Goal: Information Seeking & Learning: Learn about a topic

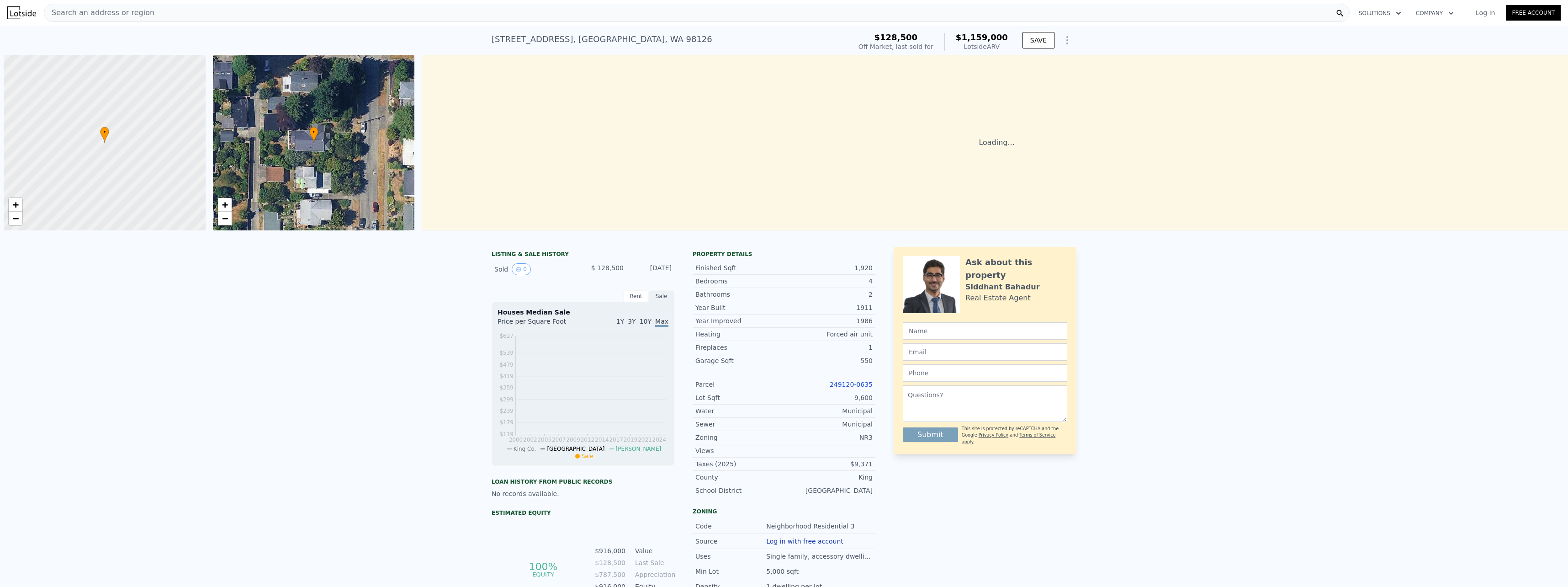
scroll to position [0, 4]
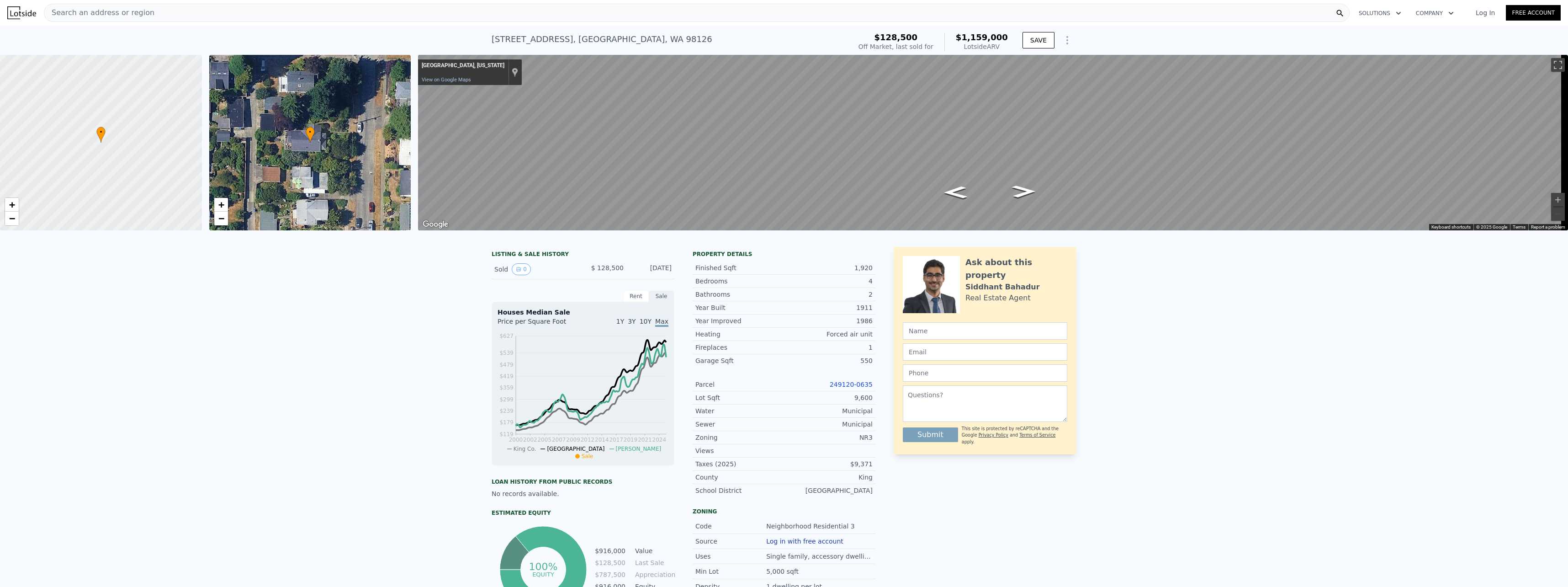
click at [328, 158] on div "• + −" at bounding box center [310, 142] width 202 height 175
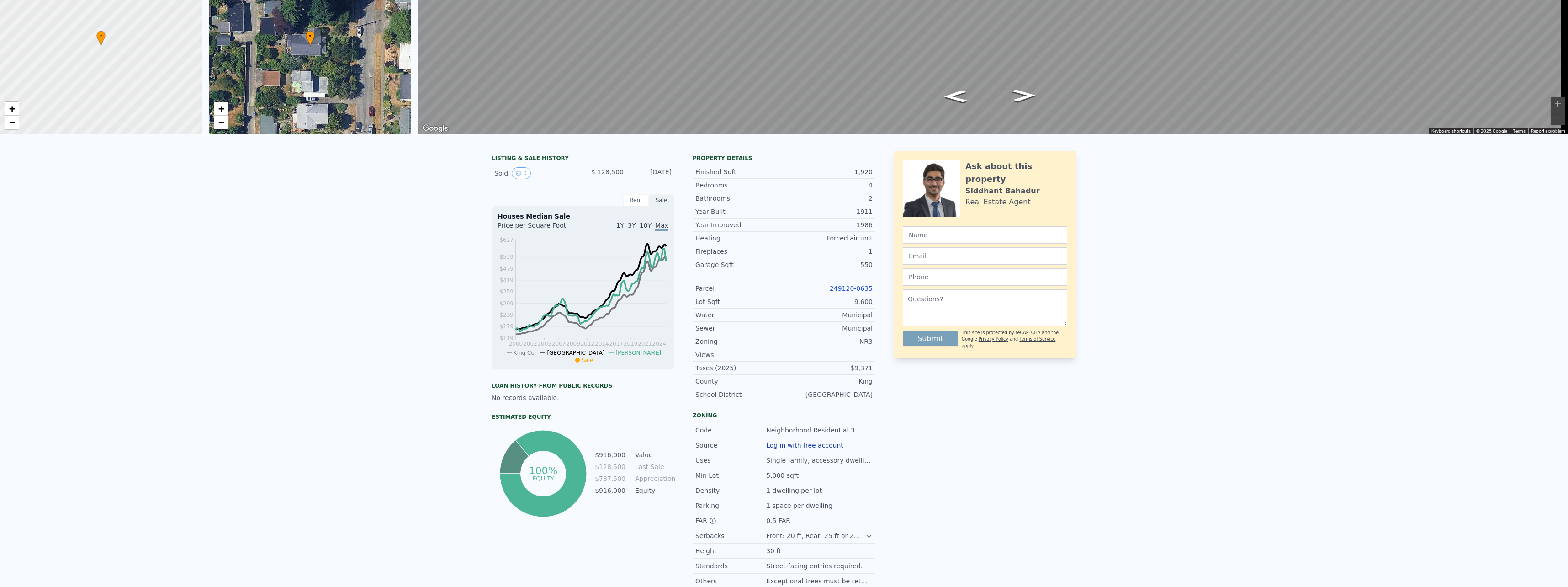
scroll to position [3, 0]
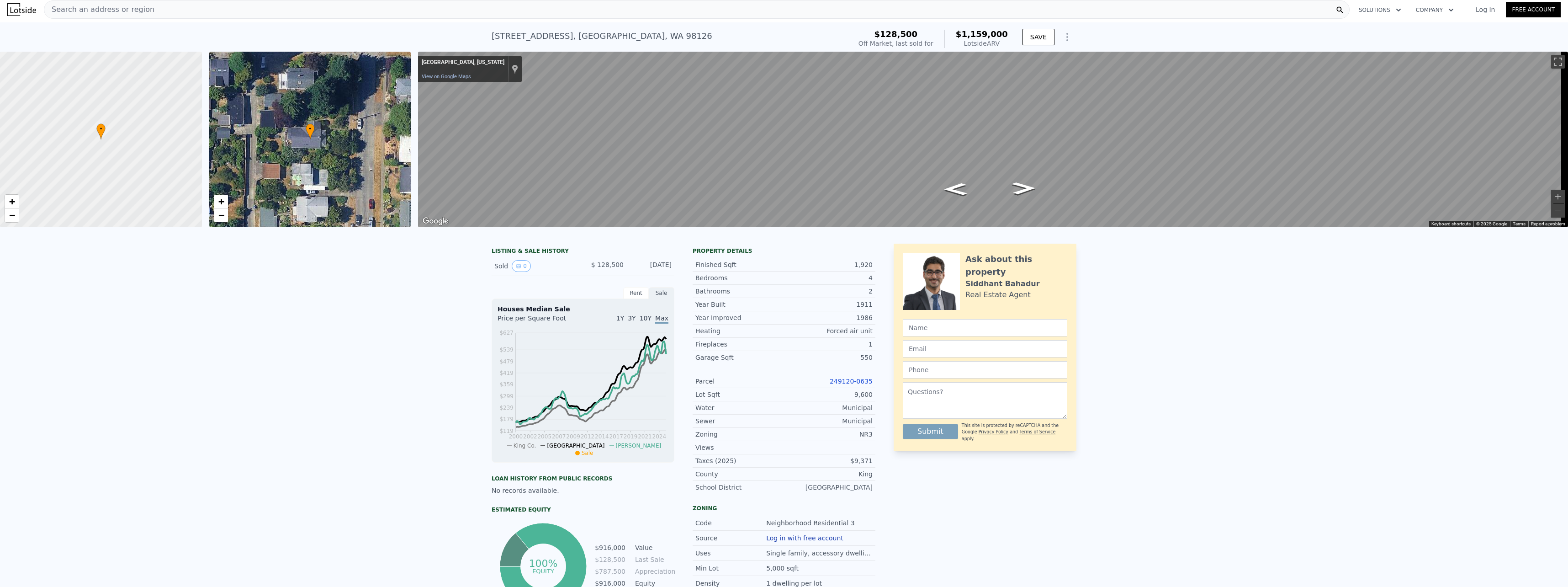
click at [320, 184] on div "• + −" at bounding box center [310, 139] width 202 height 175
click at [279, 188] on div "• + −" at bounding box center [310, 139] width 202 height 175
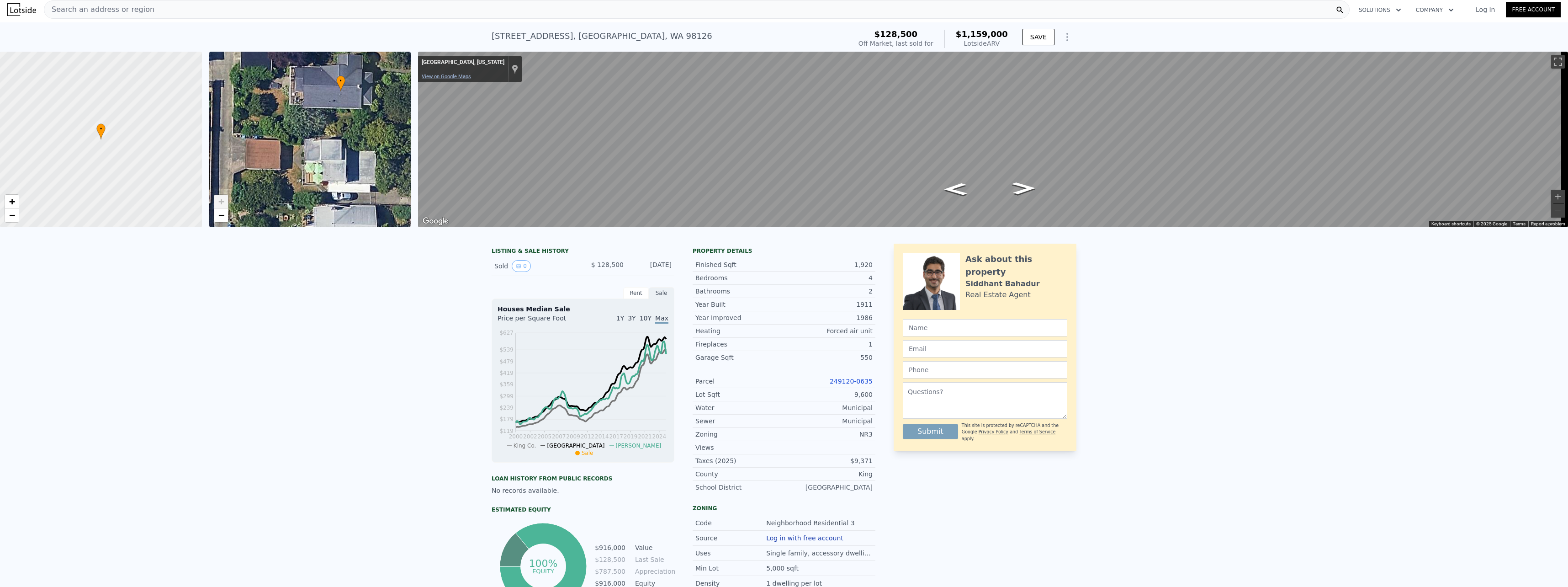
click at [449, 76] on link "View on Google Maps" at bounding box center [446, 76] width 50 height 6
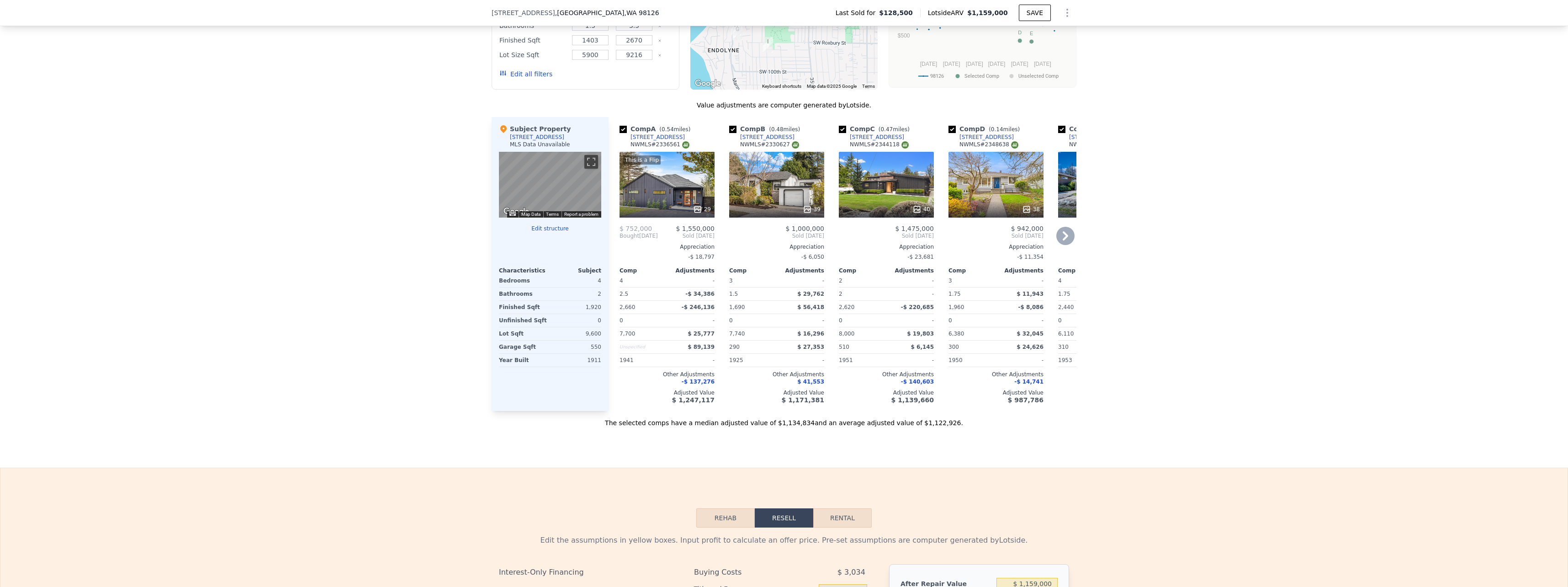
scroll to position [686, 0]
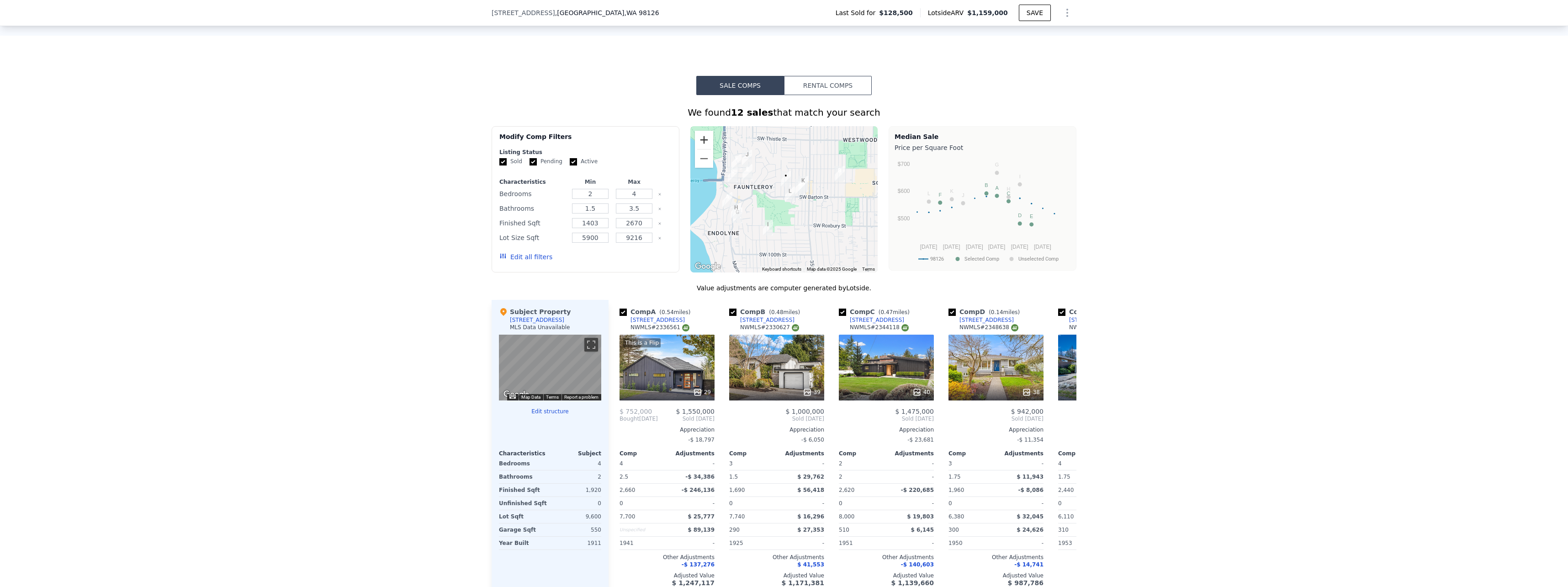
click at [698, 149] on button "Zoom in" at bounding box center [704, 140] width 18 height 19
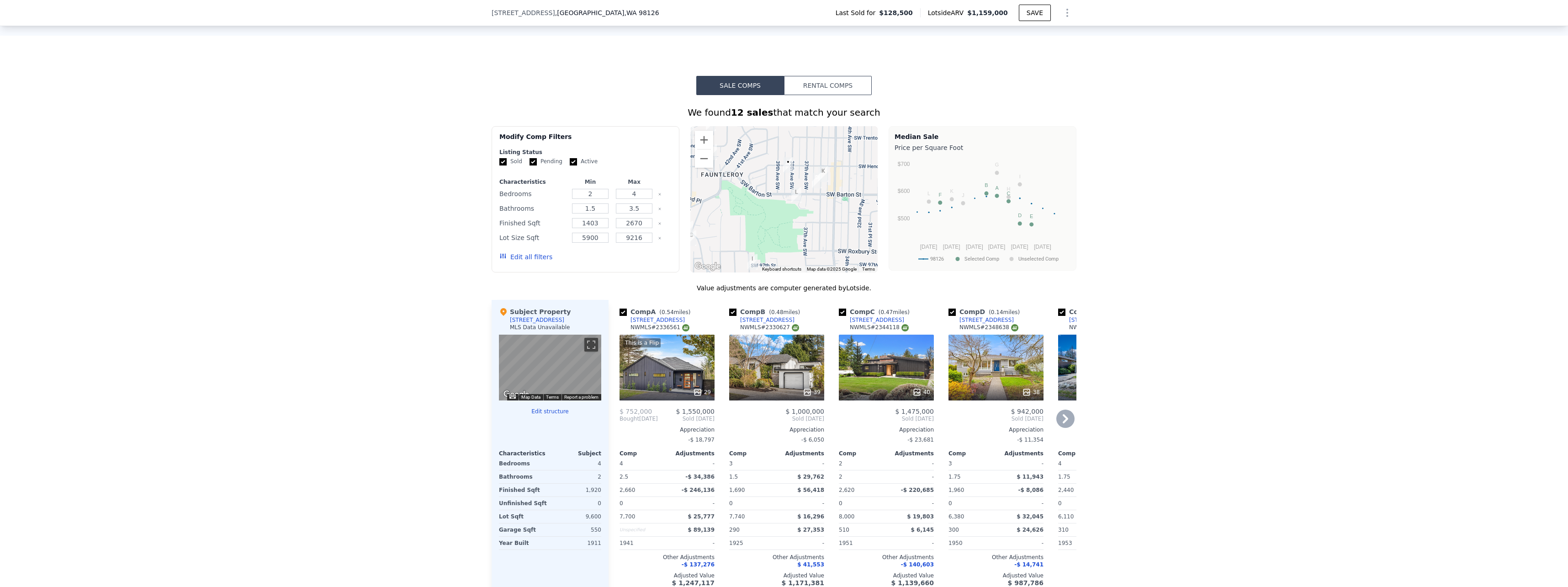
click at [990, 384] on div "38" at bounding box center [996, 367] width 95 height 66
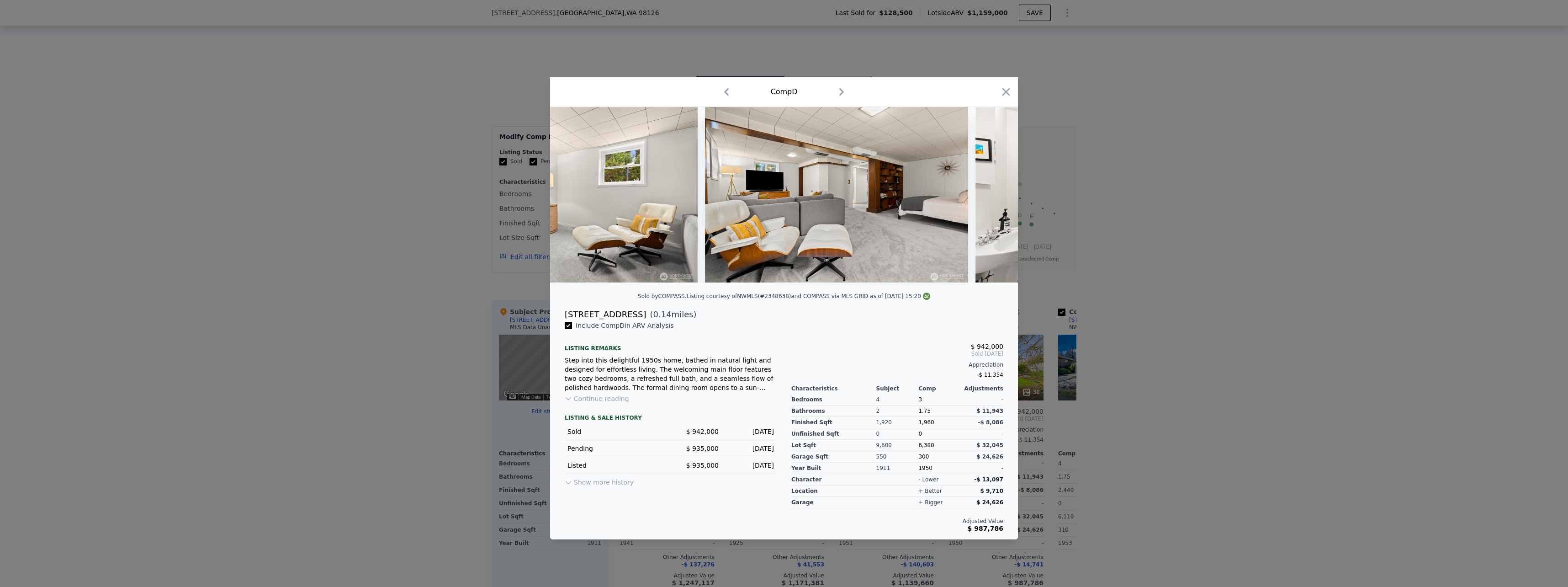
scroll to position [0, 6339]
click at [1001, 91] on icon "button" at bounding box center [1006, 92] width 13 height 13
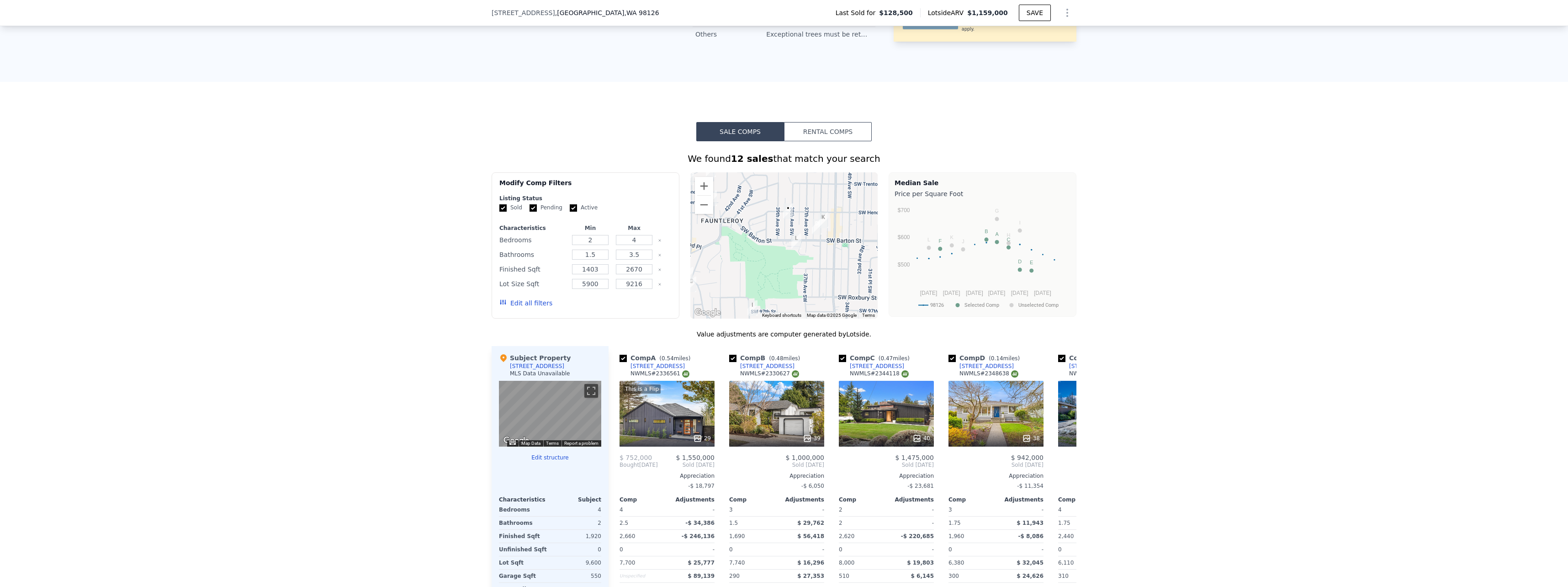
scroll to position [640, 0]
click at [699, 214] on button "Zoom out" at bounding box center [704, 204] width 18 height 19
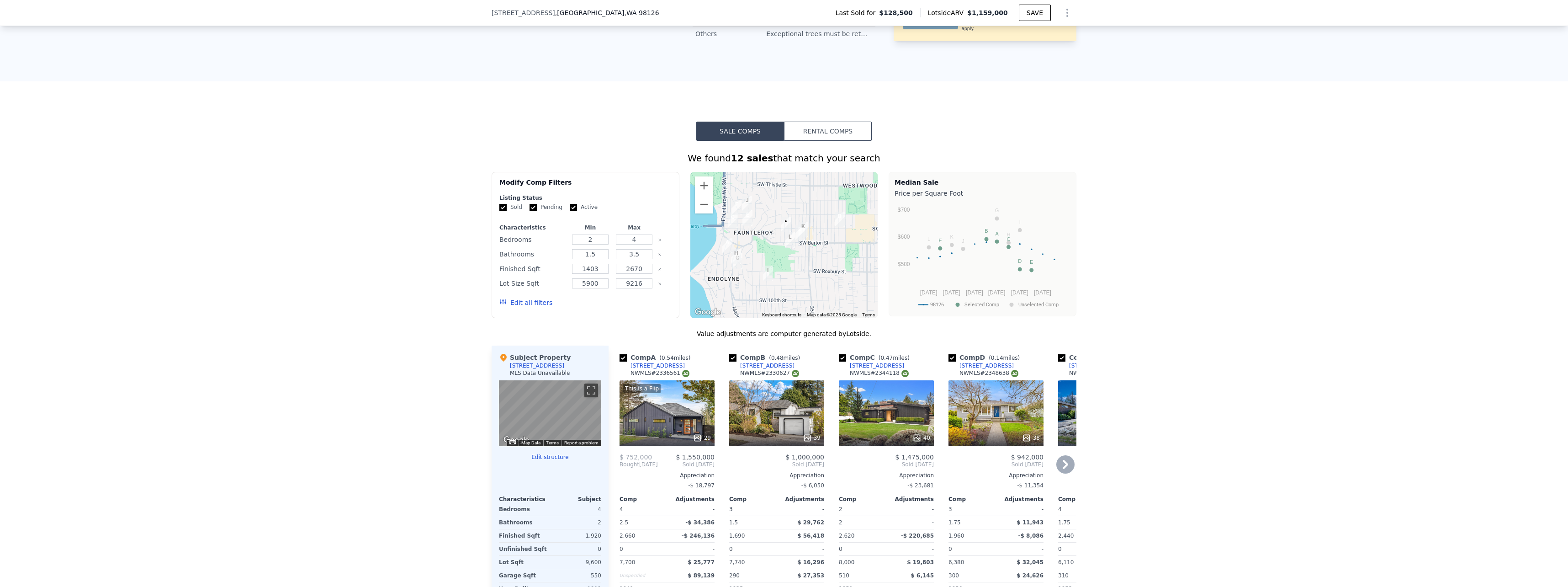
click at [663, 418] on div "This is a Flip 29" at bounding box center [667, 413] width 95 height 66
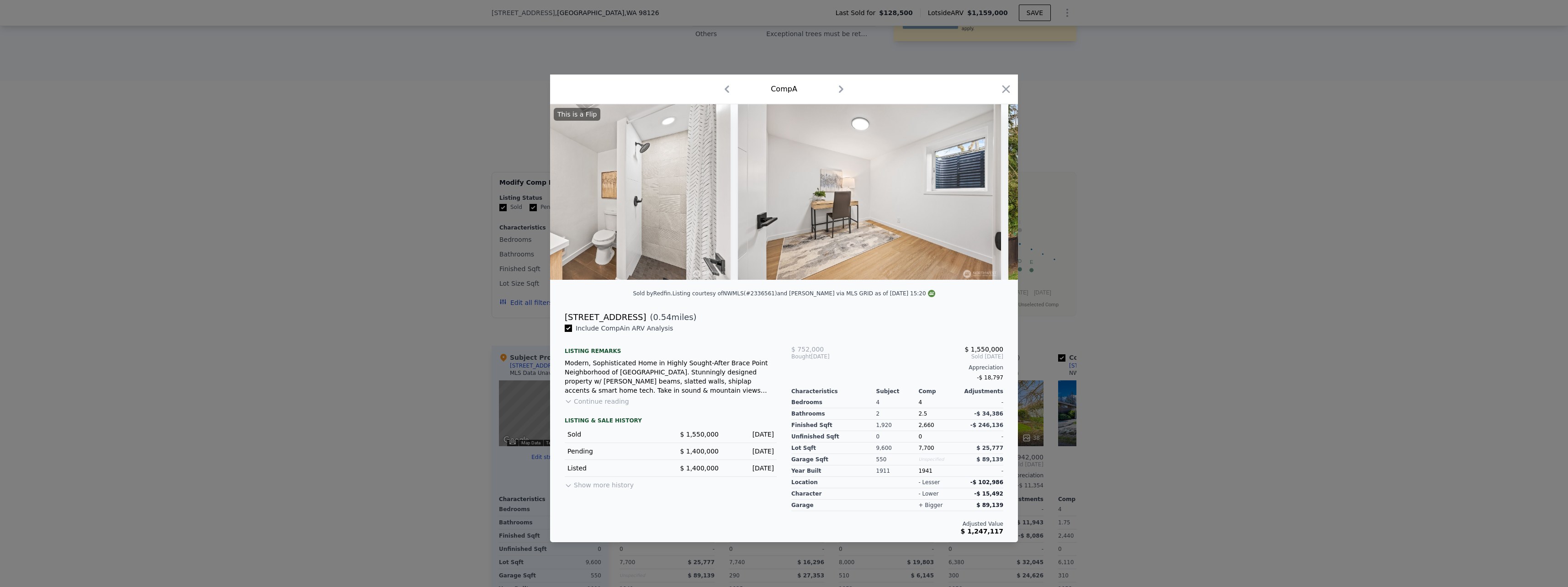
scroll to position [0, 5785]
click at [1004, 86] on icon "button" at bounding box center [1006, 90] width 8 height 8
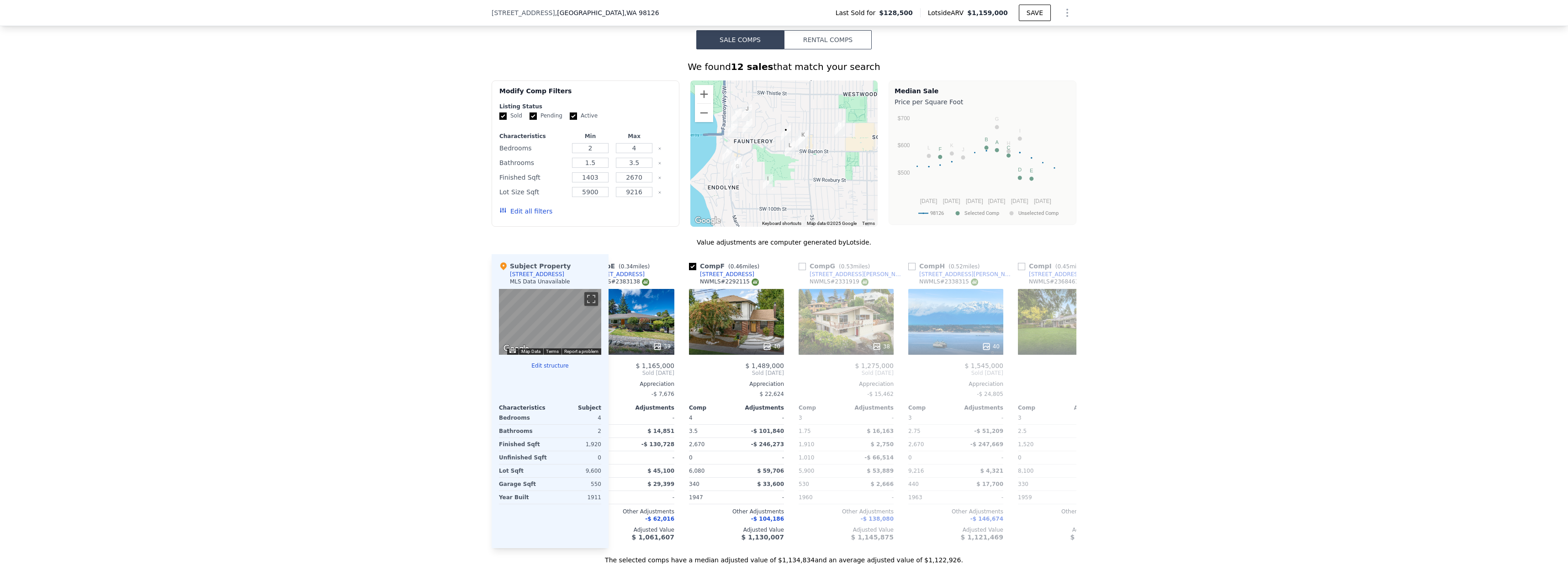
scroll to position [0, 479]
